Goal: Task Accomplishment & Management: Complete application form

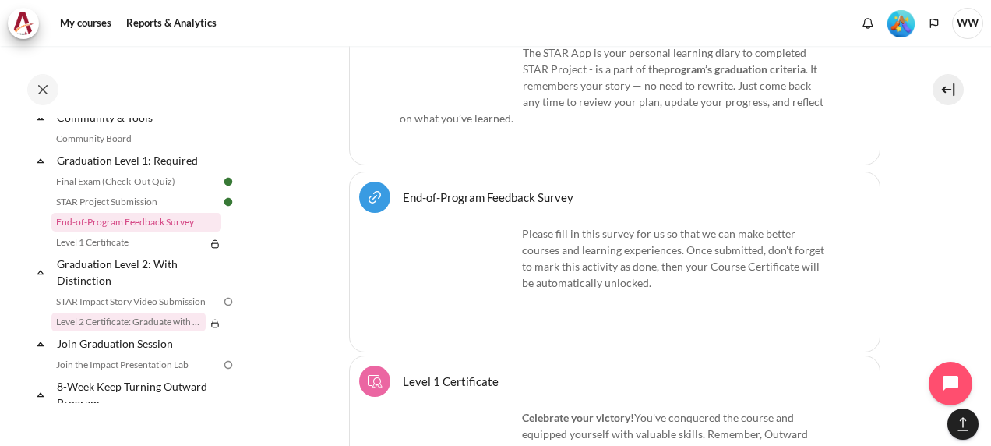
scroll to position [1682, 0]
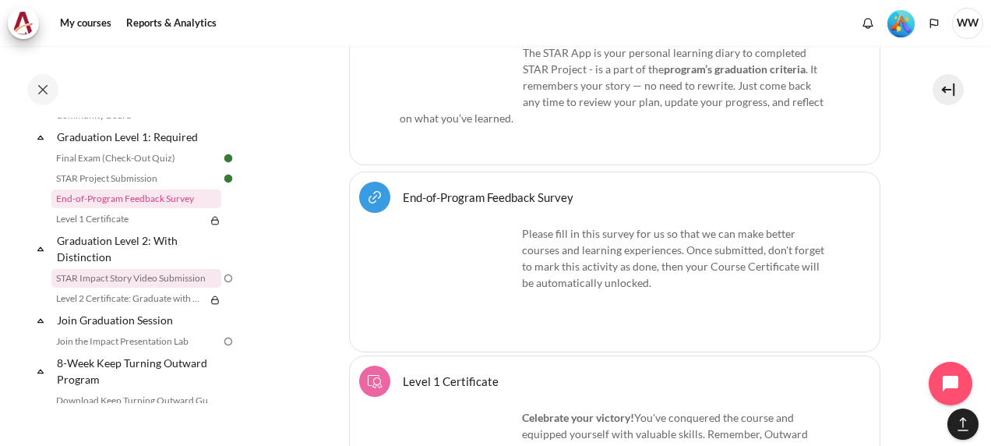
click at [153, 288] on link "STAR Impact Story Video Submission" at bounding box center [136, 278] width 170 height 19
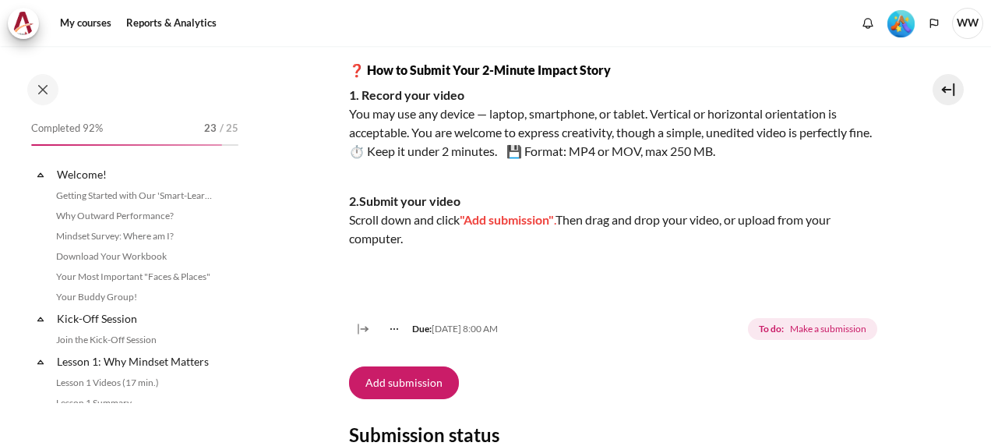
scroll to position [1716, 0]
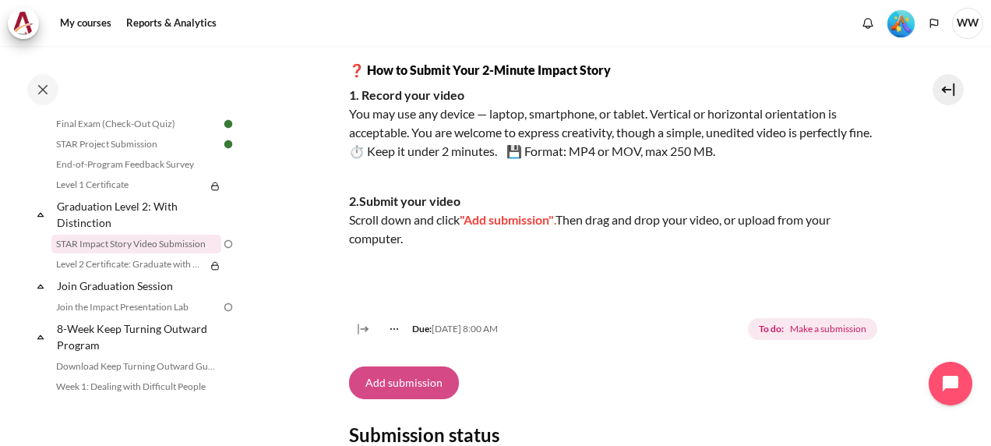
click at [430, 399] on button "Add submission" at bounding box center [404, 382] width 110 height 33
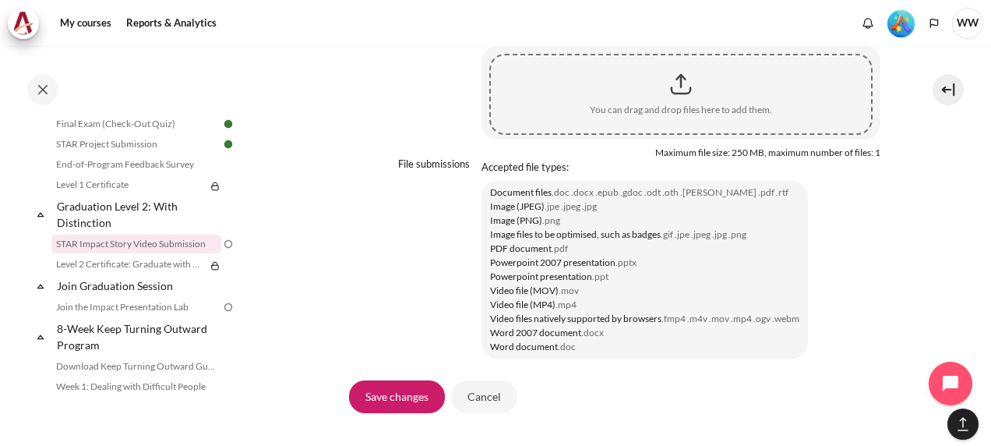
scroll to position [1247, 0]
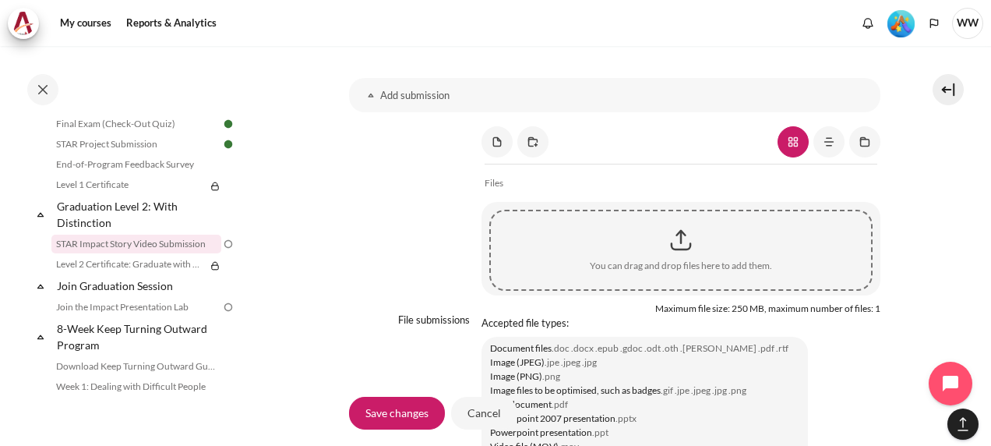
drag, startPoint x: 670, startPoint y: 267, endPoint x: 453, endPoint y: 215, distance: 223.4
click at [453, 215] on div "File submissions File submissions" at bounding box center [615, 320] width 532 height 389
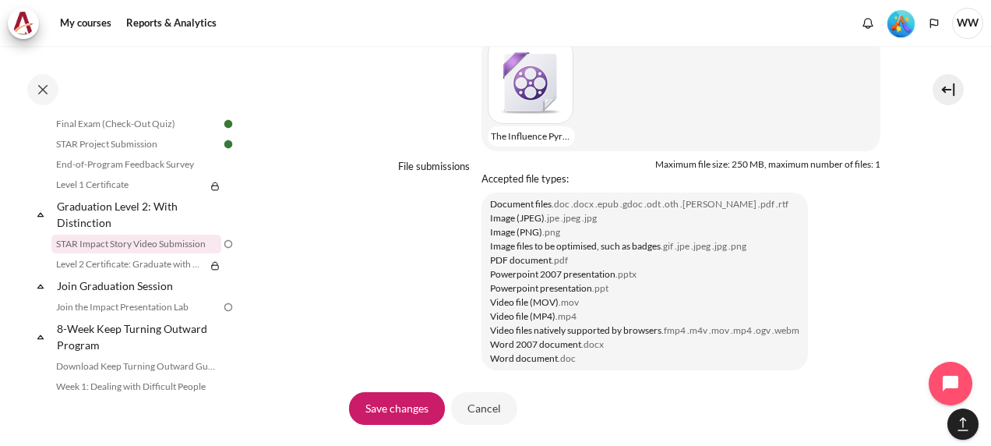
scroll to position [1559, 0]
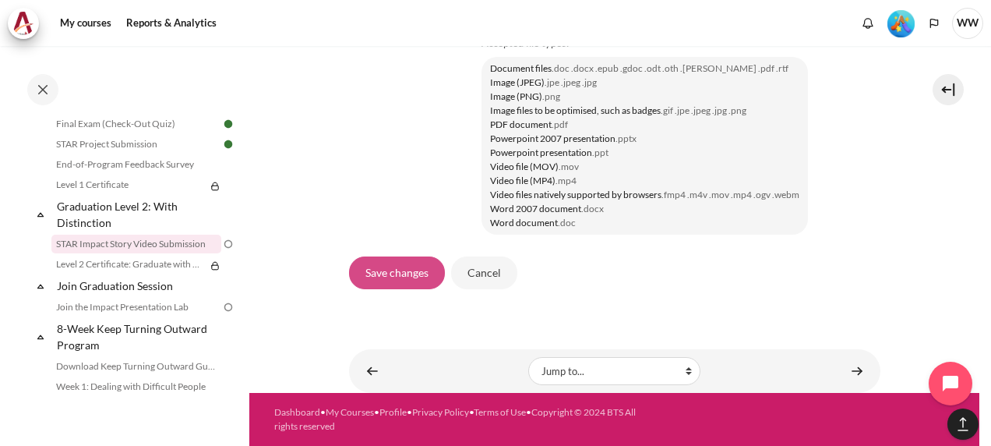
click at [421, 279] on input "Save changes" at bounding box center [397, 272] width 96 height 33
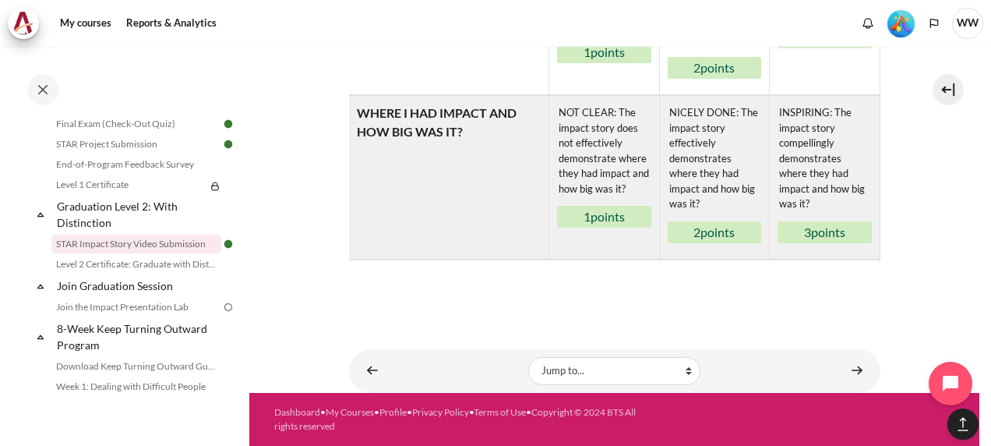
scroll to position [1373, 0]
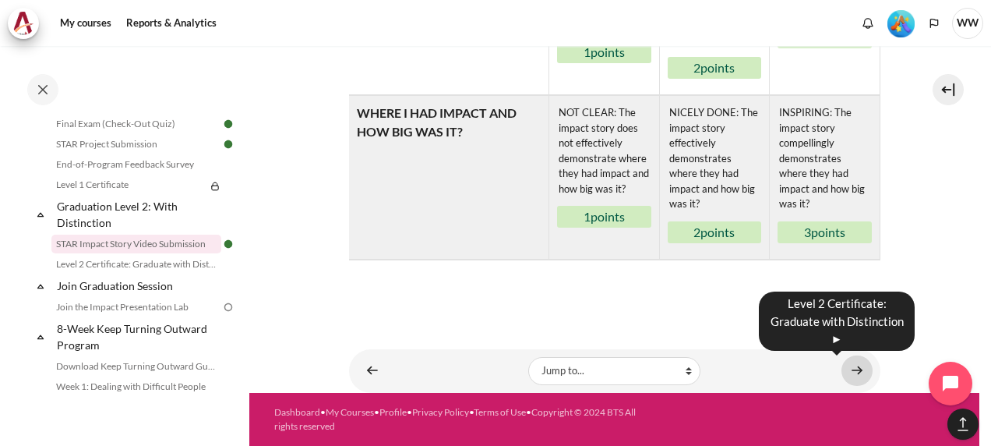
click at [844, 367] on link "Content" at bounding box center [857, 370] width 31 height 30
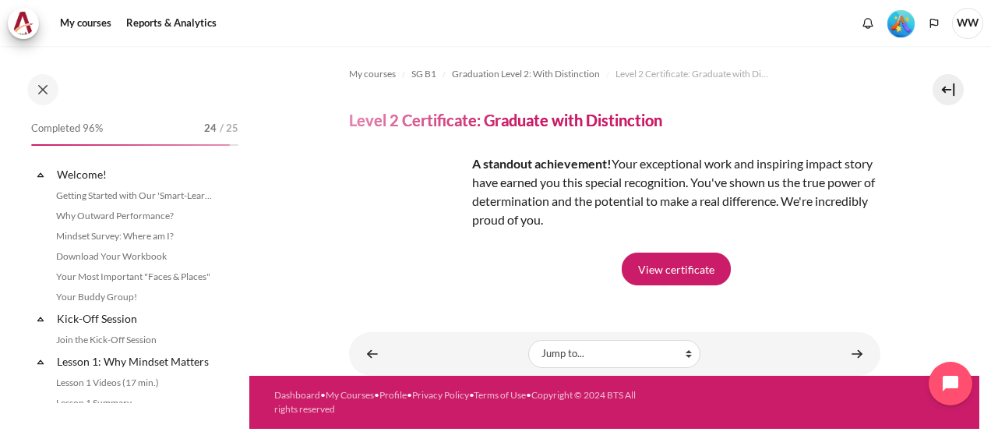
scroll to position [1736, 0]
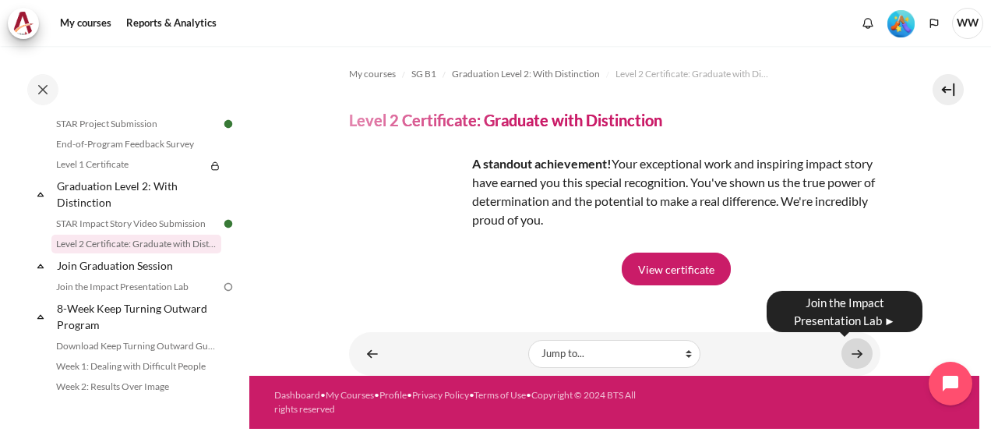
click at [862, 348] on link "Content" at bounding box center [857, 353] width 31 height 30
